Goal: Find specific page/section: Find specific page/section

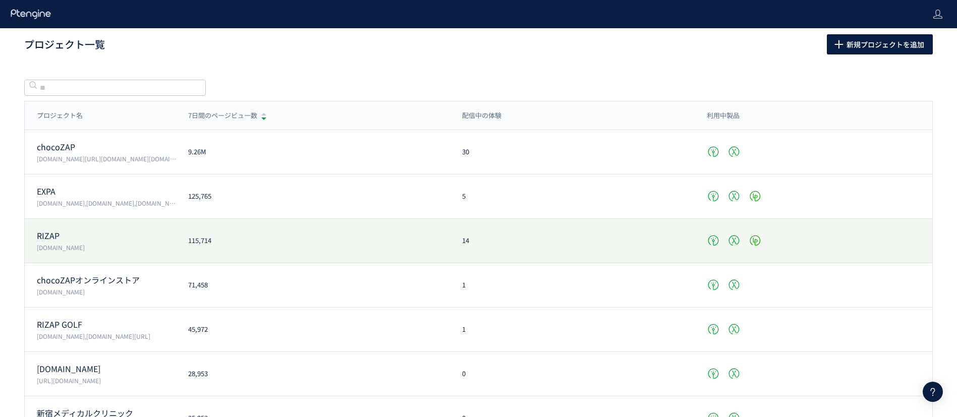
click at [41, 252] on div "RIZAP [DOMAIN_NAME] 115,714 14" at bounding box center [479, 241] width 908 height 44
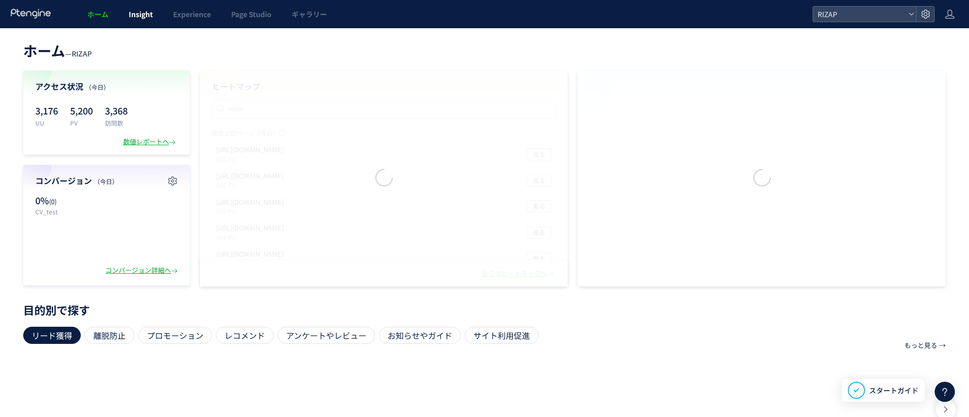
click at [147, 13] on span "Insight" at bounding box center [141, 14] width 24 height 10
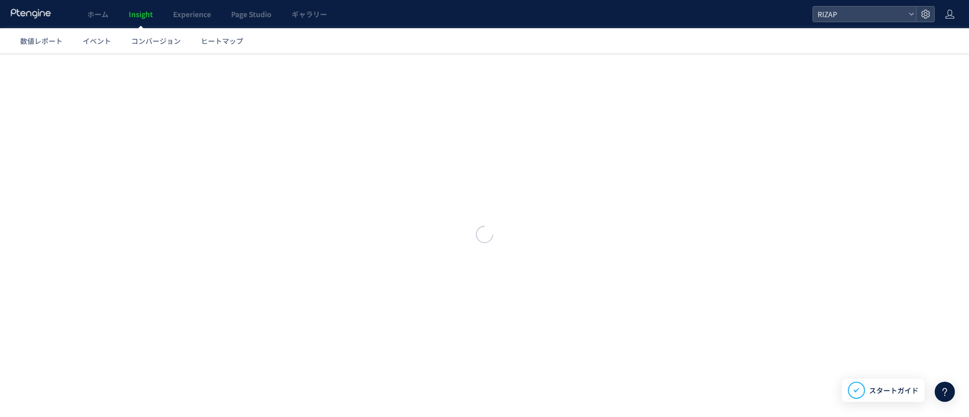
click at [189, 21] on div at bounding box center [484, 208] width 969 height 417
click at [193, 17] on span "Experience" at bounding box center [192, 14] width 38 height 10
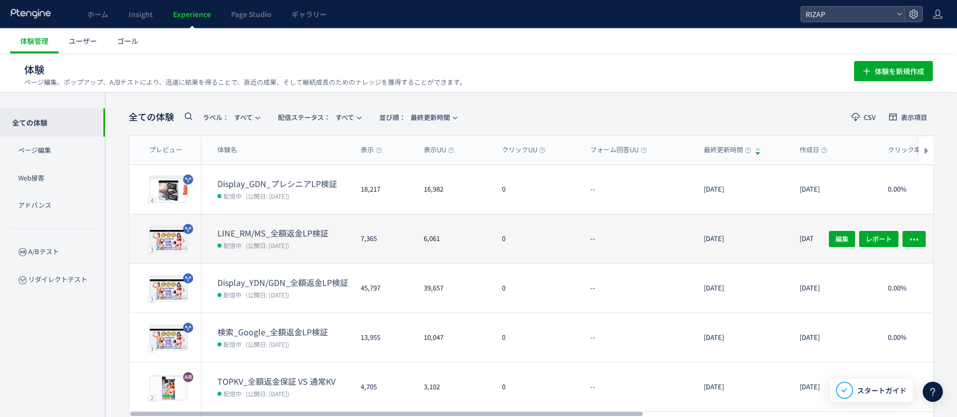
click at [276, 228] on dt "LINE_RM/MS_全額返金LP検証" at bounding box center [284, 234] width 135 height 12
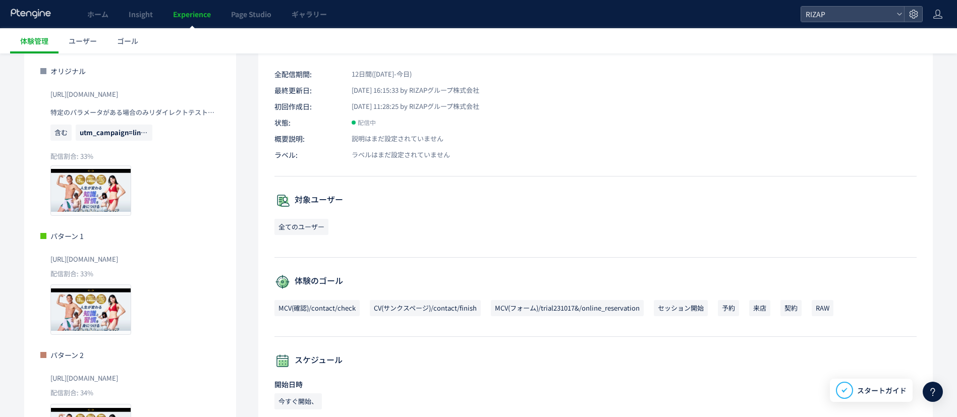
scroll to position [100, 0]
